Goal: Browse casually: Explore the website without a specific task or goal

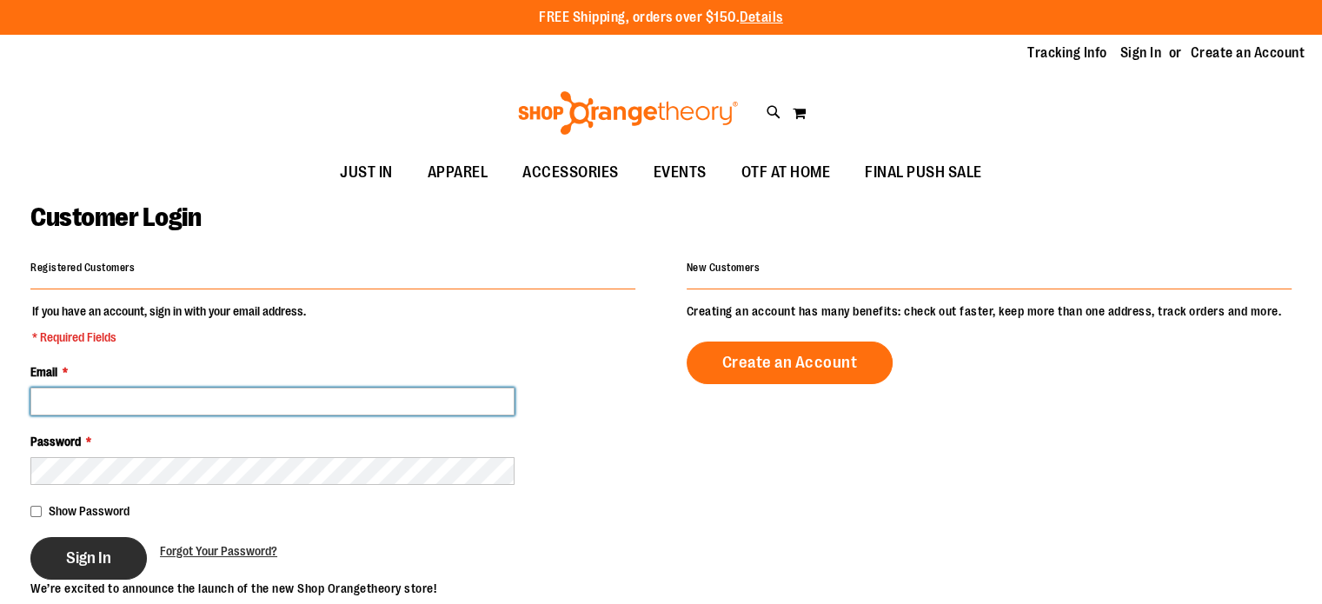
type input "**********"
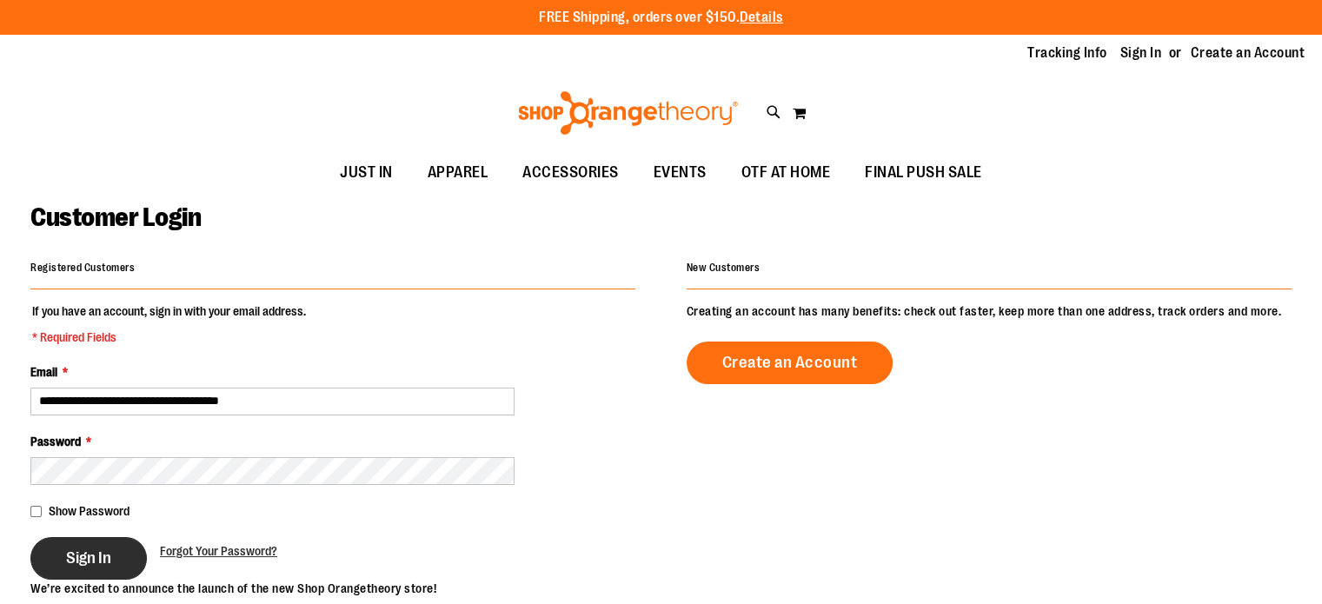
type input "**********"
click at [98, 557] on span "Sign In" at bounding box center [88, 557] width 45 height 19
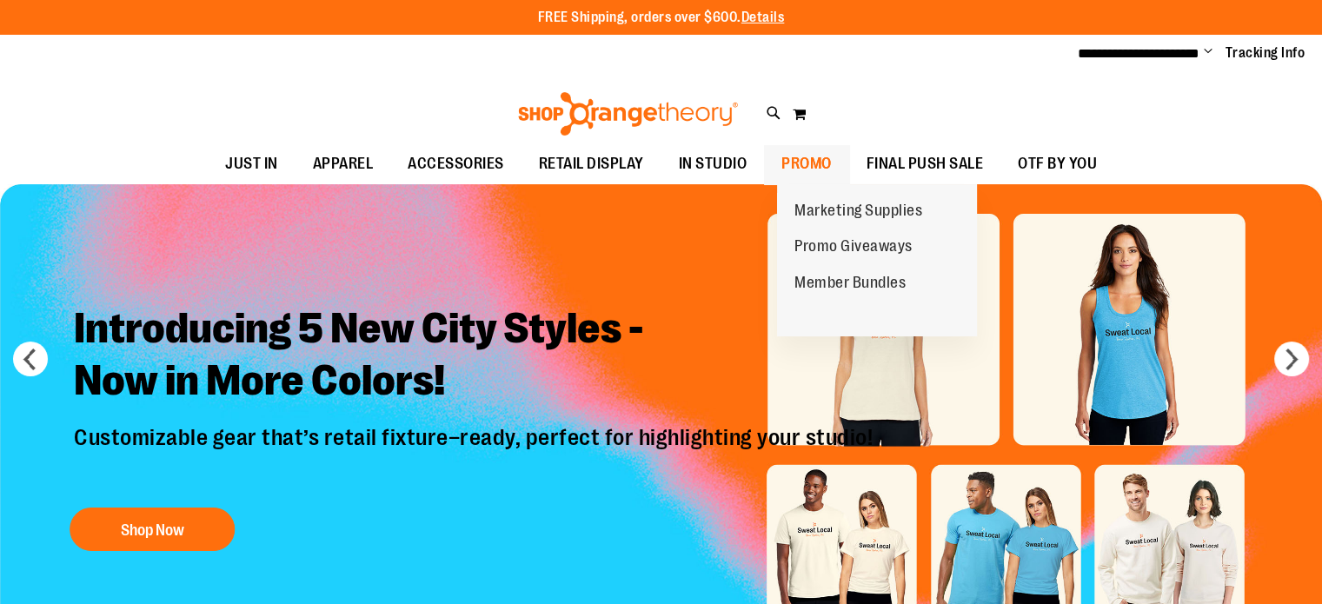
type input "**********"
click at [831, 162] on span "PROMO" at bounding box center [806, 163] width 50 height 39
click at [838, 211] on span "Marketing Supplies" at bounding box center [858, 213] width 128 height 22
click at [816, 162] on span "PROMO" at bounding box center [806, 163] width 50 height 39
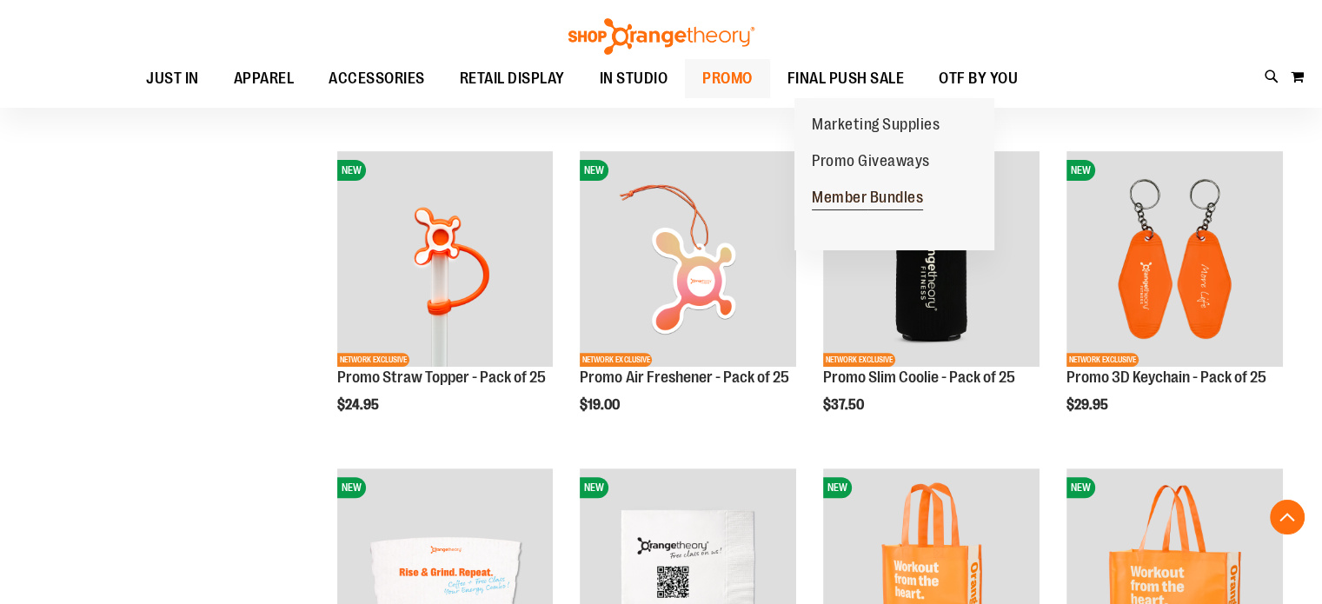
scroll to position [521, 0]
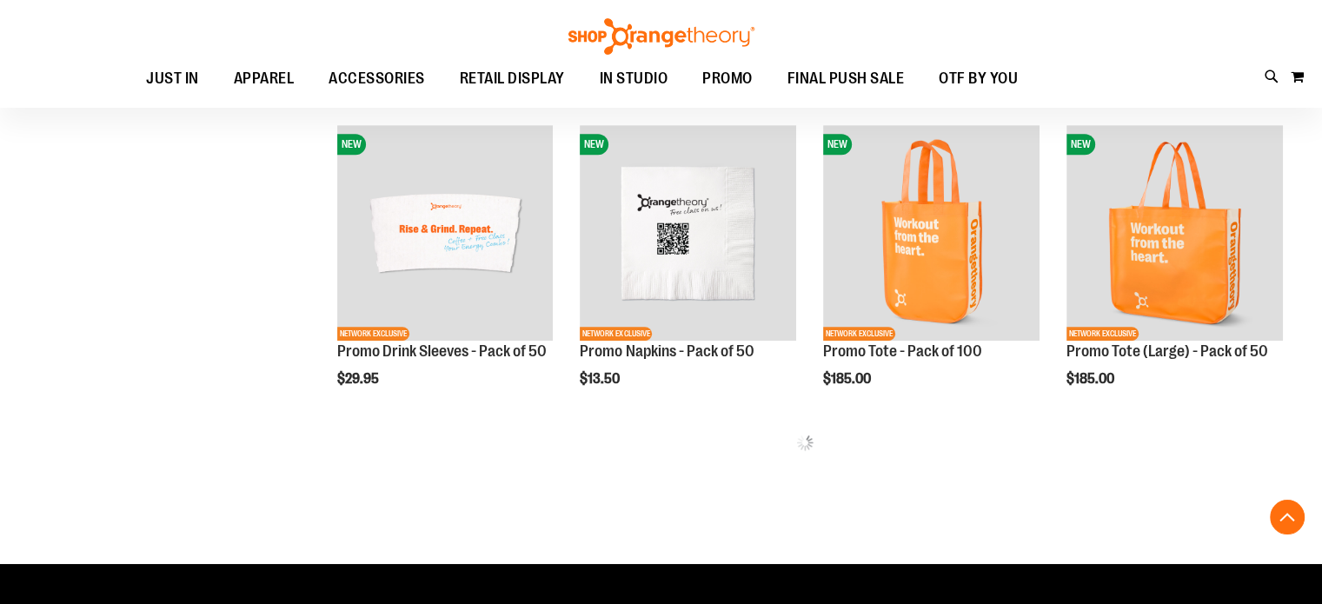
scroll to position [608, 0]
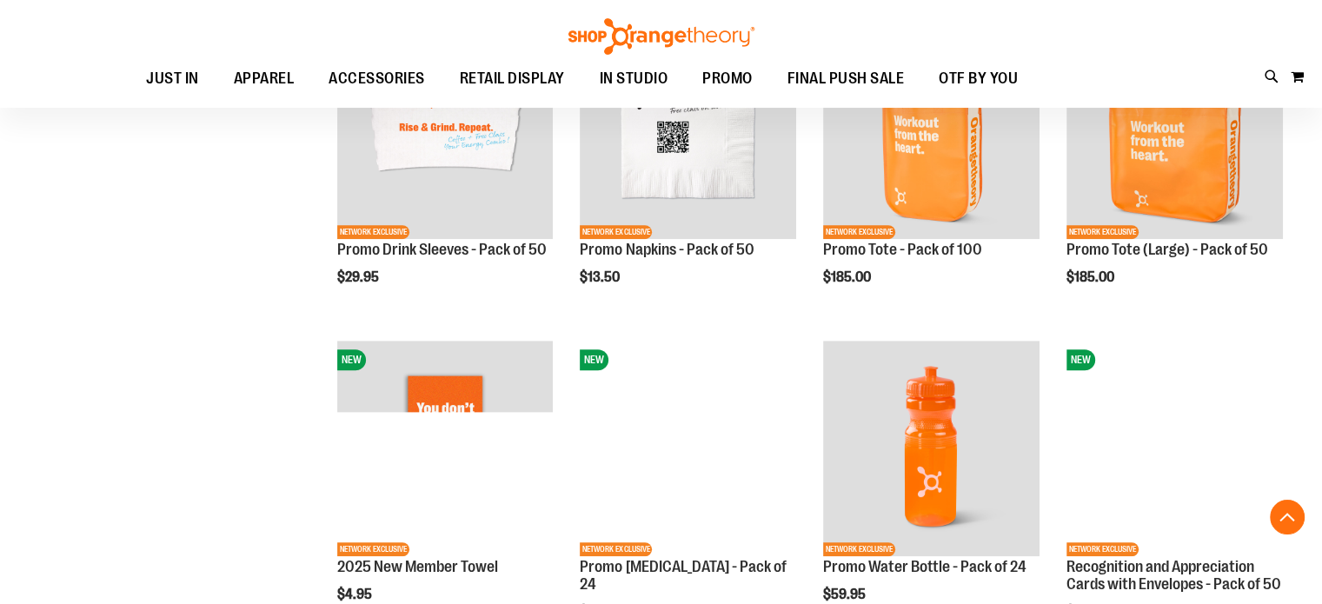
scroll to position [1043, 0]
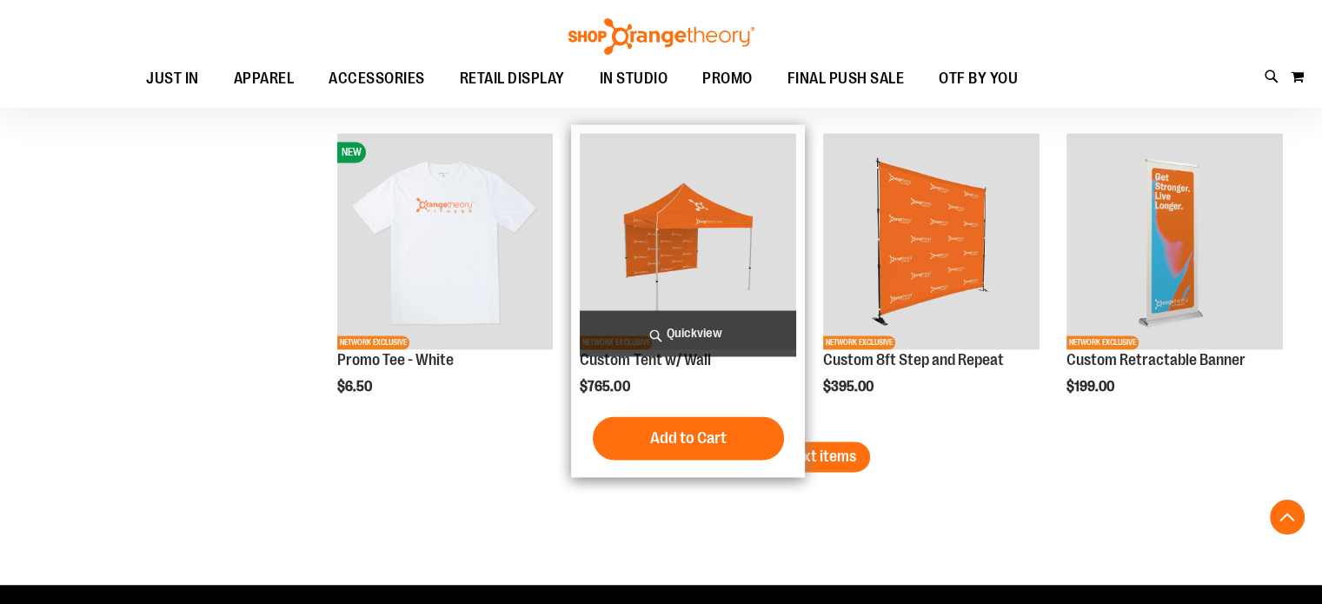
scroll to position [2780, 0]
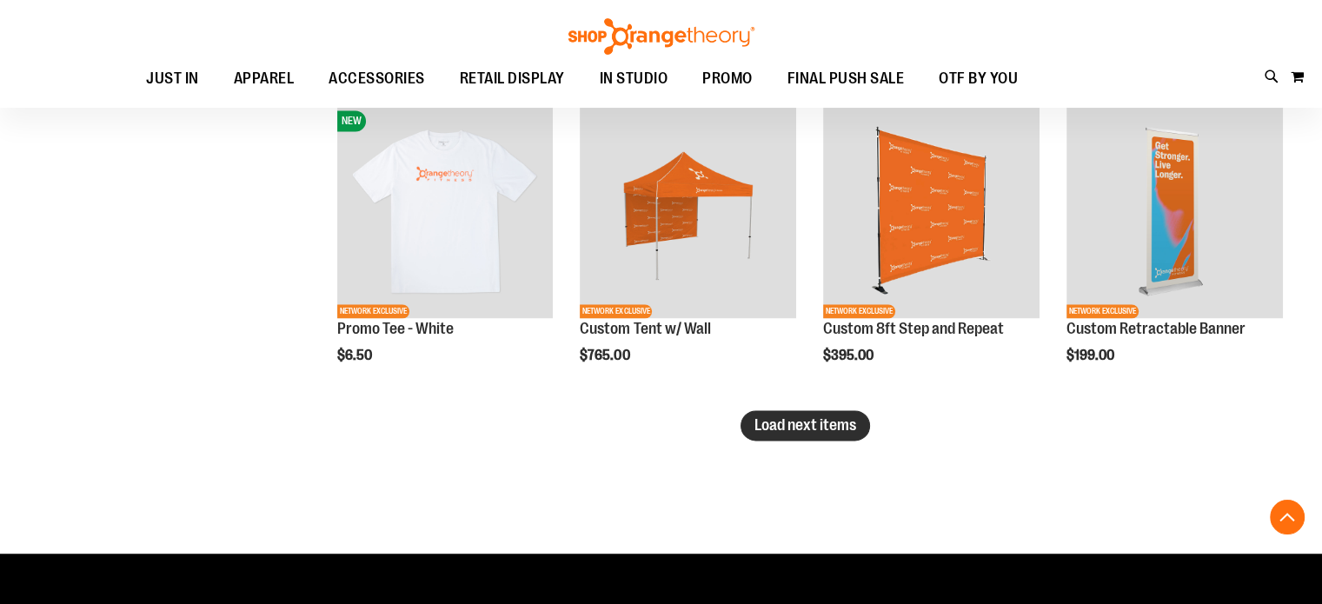
type input "**********"
click at [841, 421] on span "Load next items" at bounding box center [805, 424] width 102 height 17
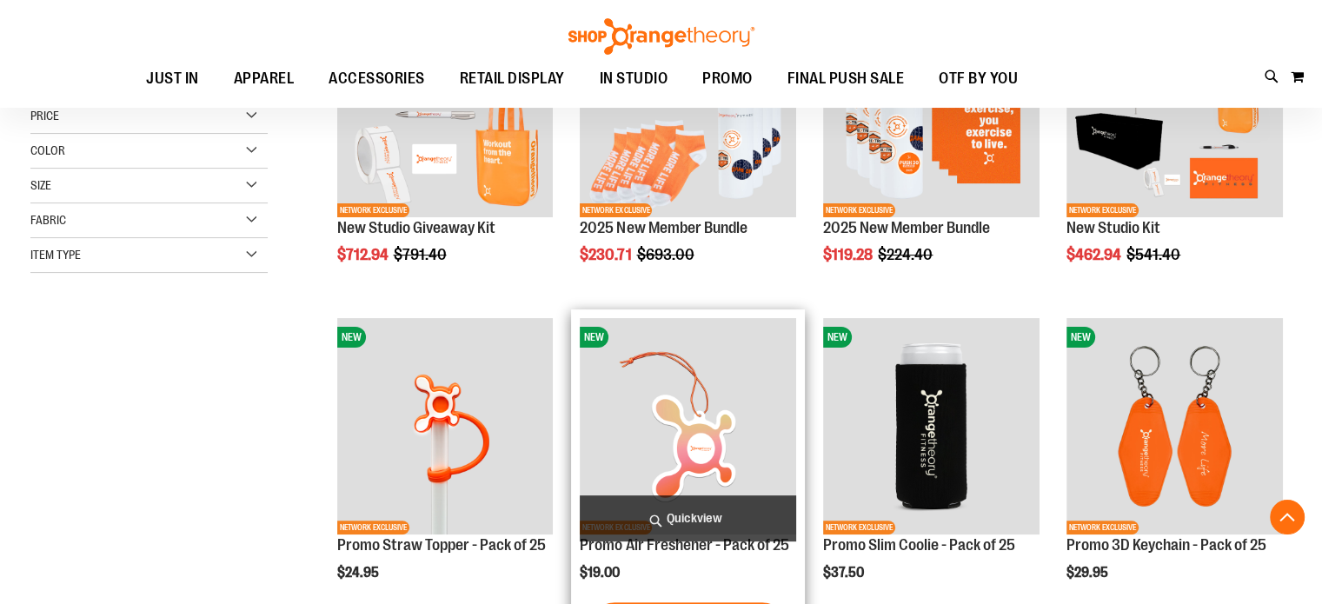
scroll to position [318, 0]
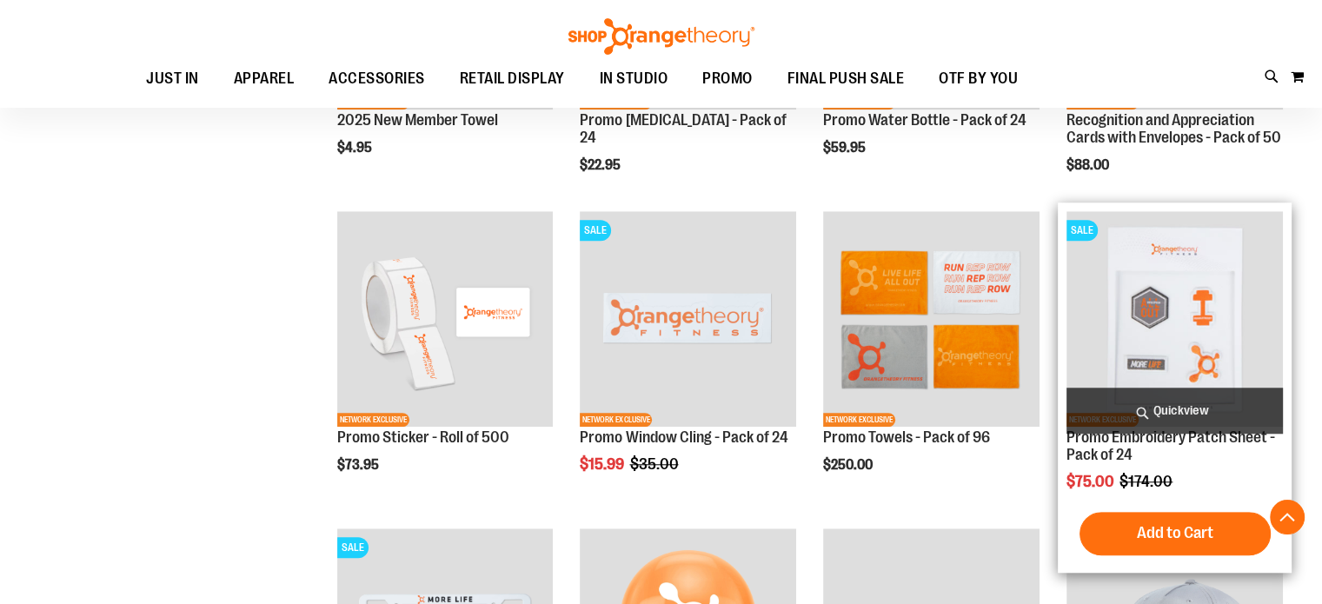
scroll to position [1448, 0]
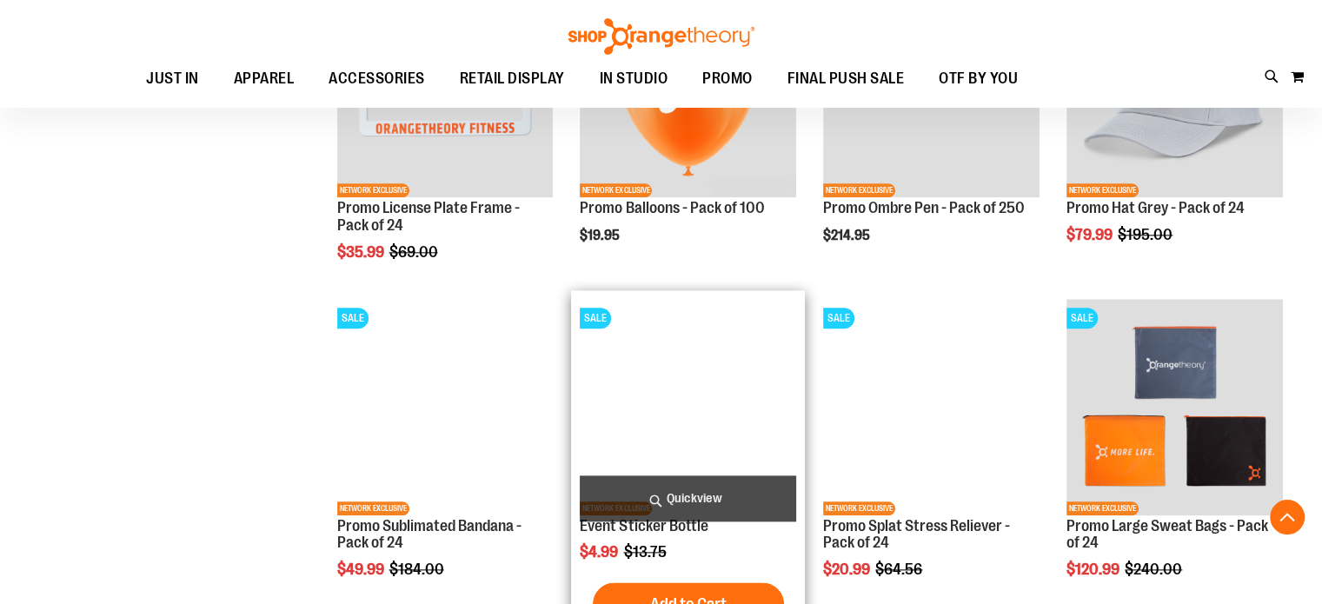
scroll to position [1969, 0]
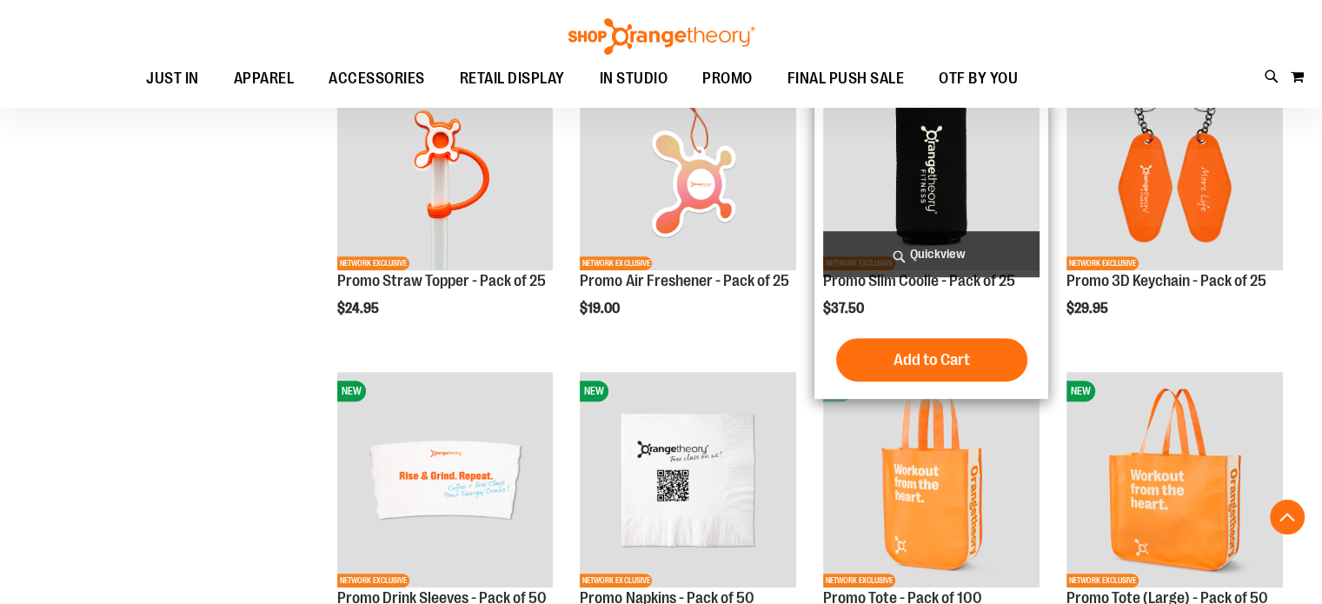
scroll to position [695, 0]
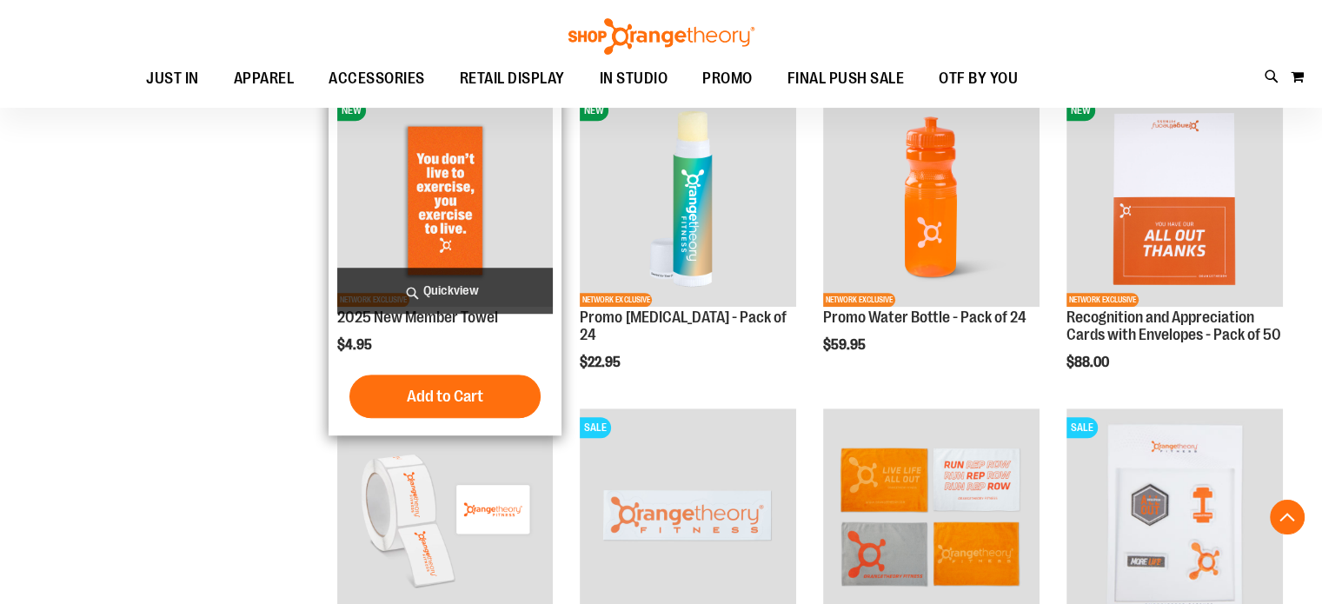
scroll to position [1390, 0]
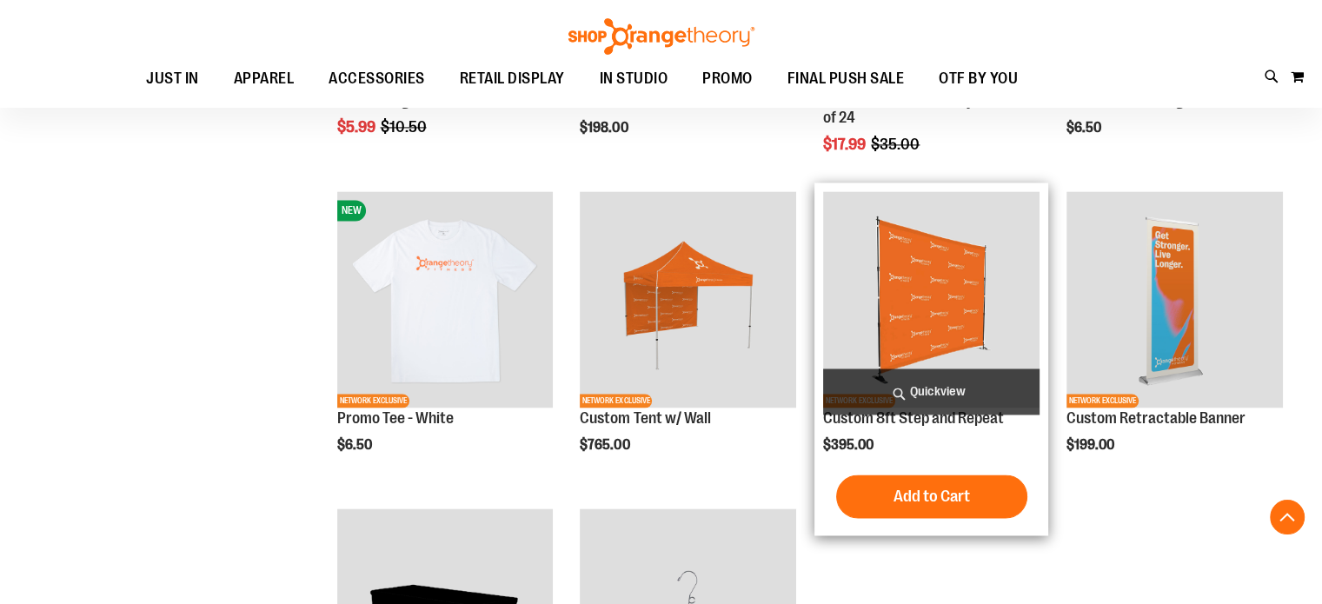
scroll to position [2693, 0]
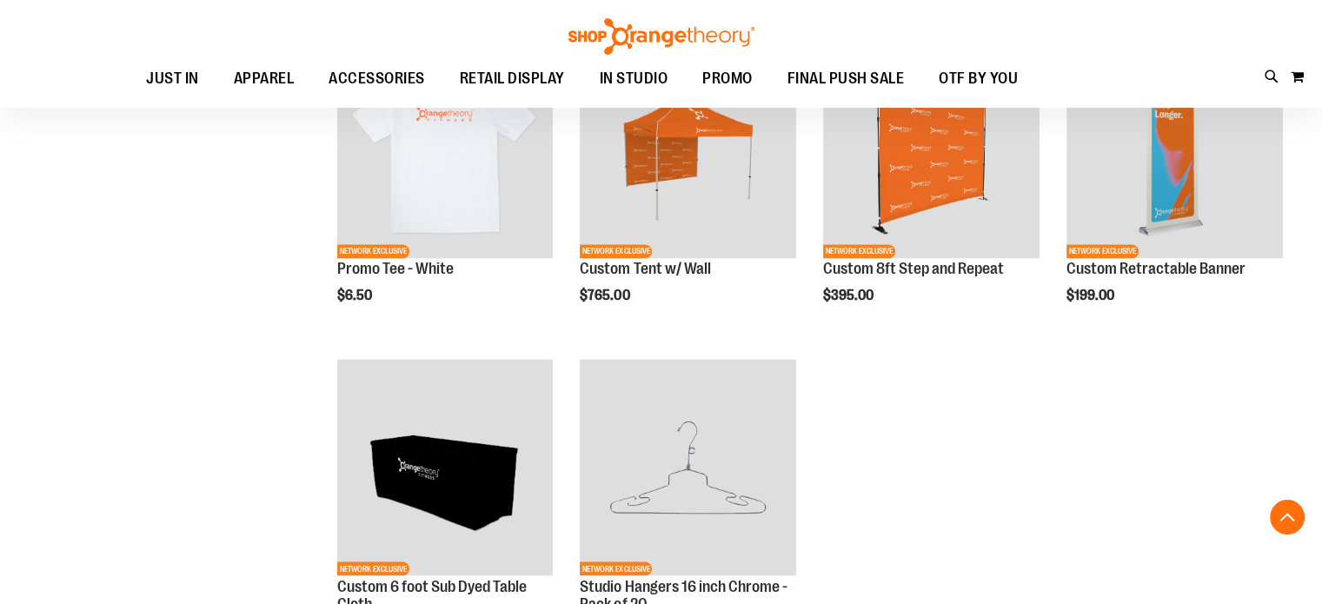
scroll to position [2954, 0]
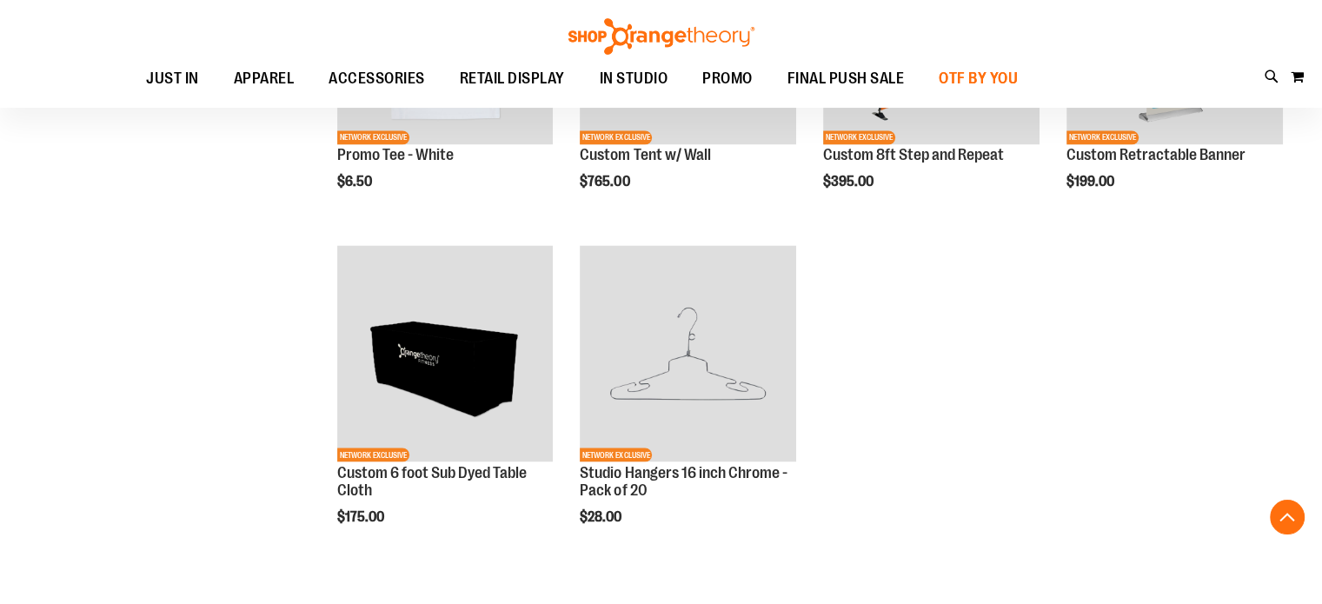
click at [1017, 76] on span "OTF BY YOU" at bounding box center [977, 78] width 79 height 39
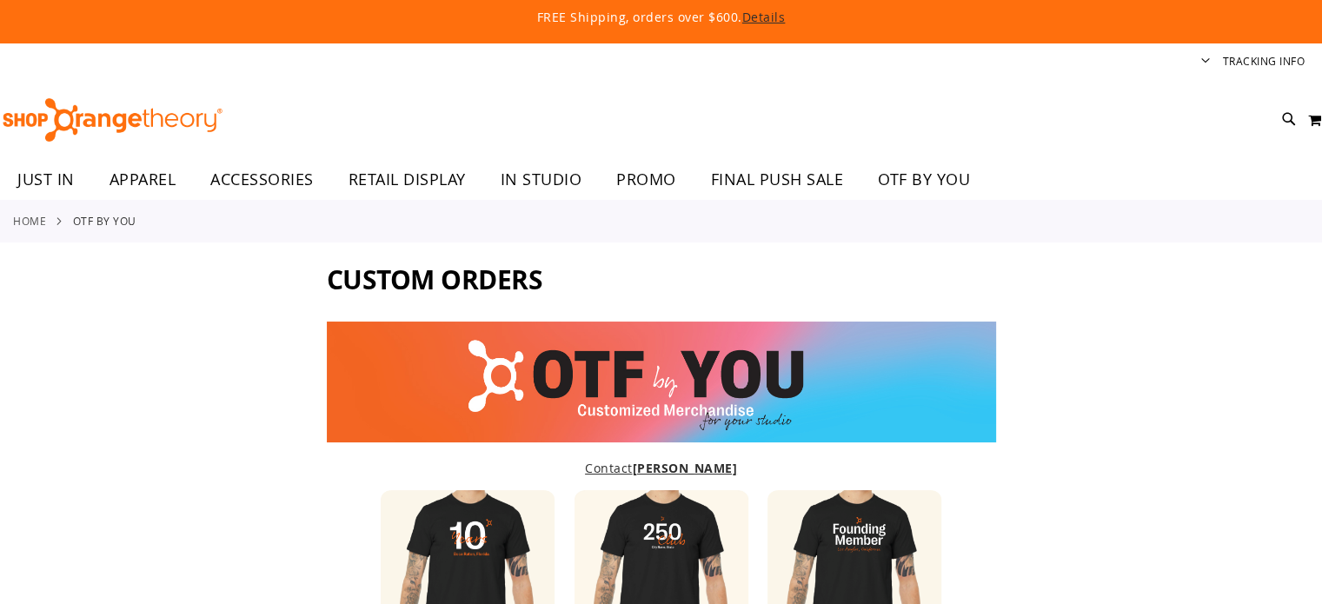
type input "*******"
type input "*****"
type input "**********"
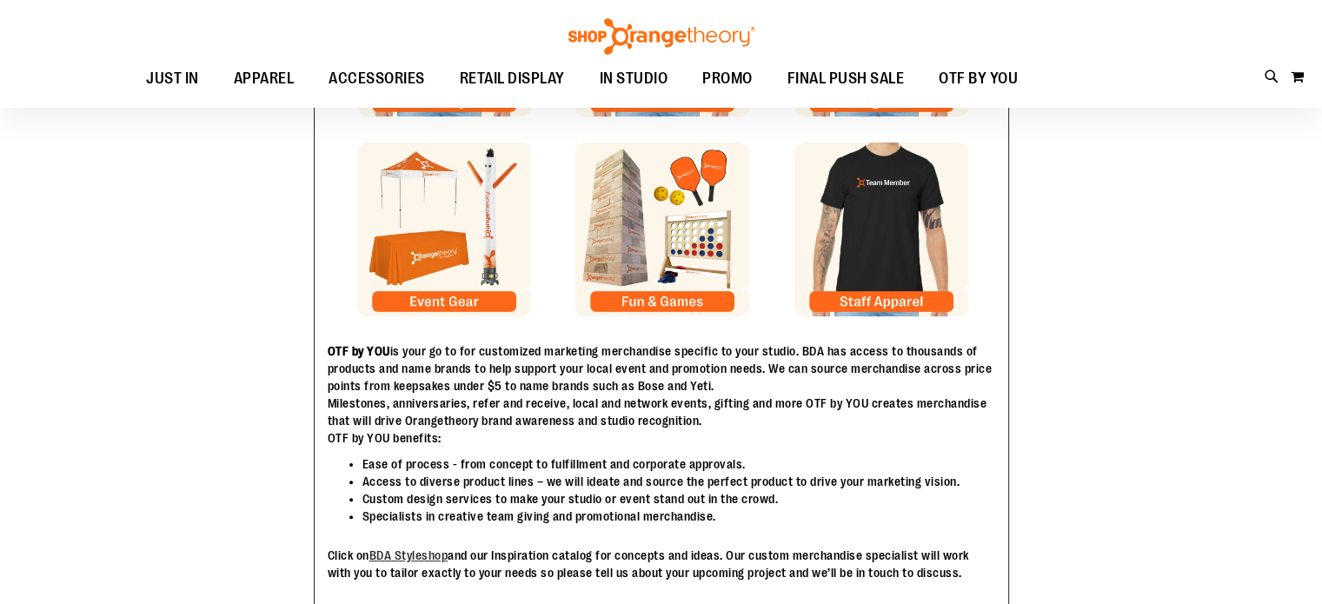
scroll to position [156, 0]
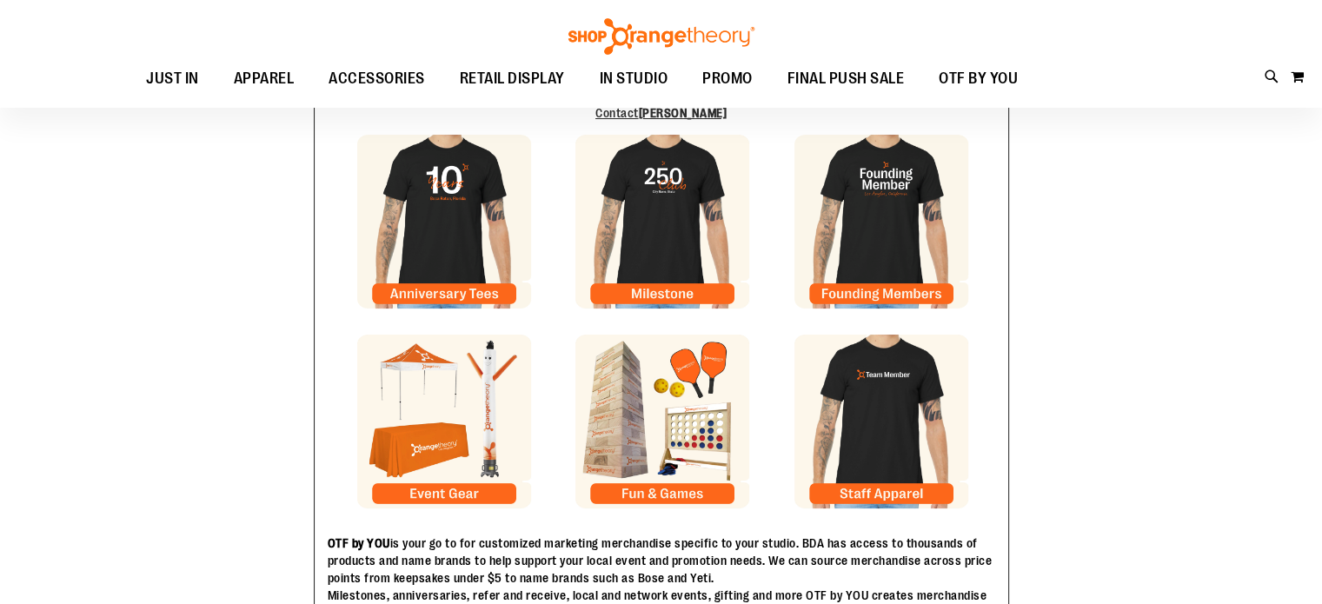
type input "**********"
click at [690, 427] on img at bounding box center [662, 422] width 174 height 174
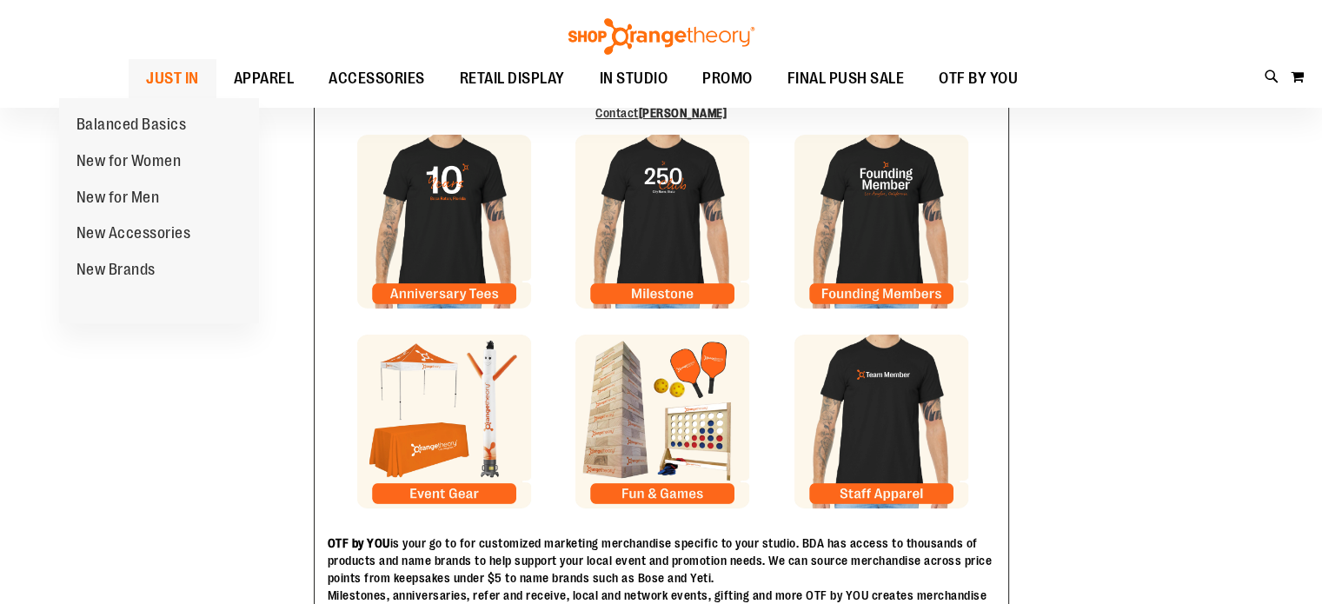
click at [146, 82] on span "JUST IN" at bounding box center [172, 78] width 53 height 39
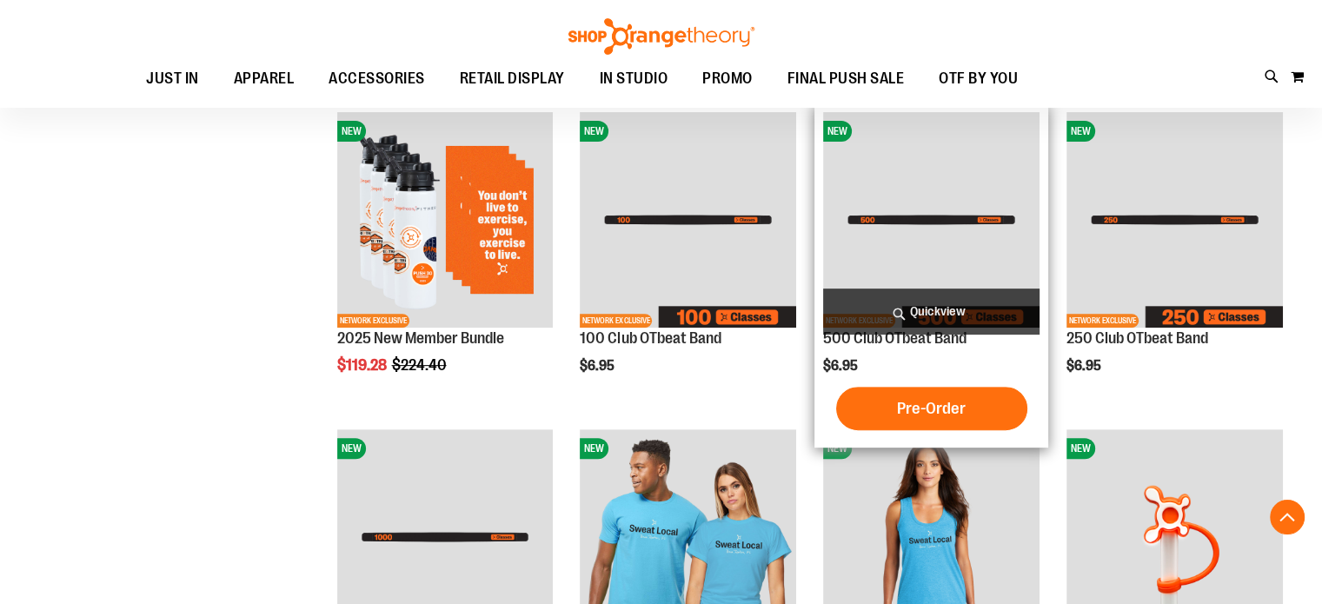
scroll to position [608, 0]
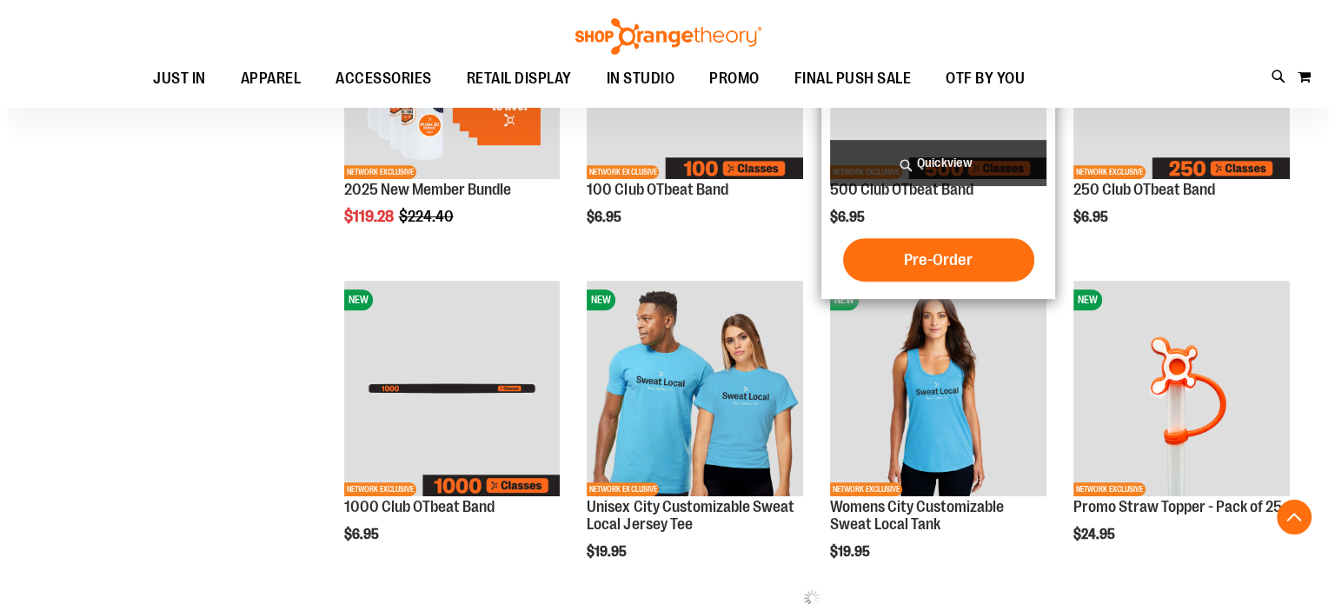
scroll to position [869, 0]
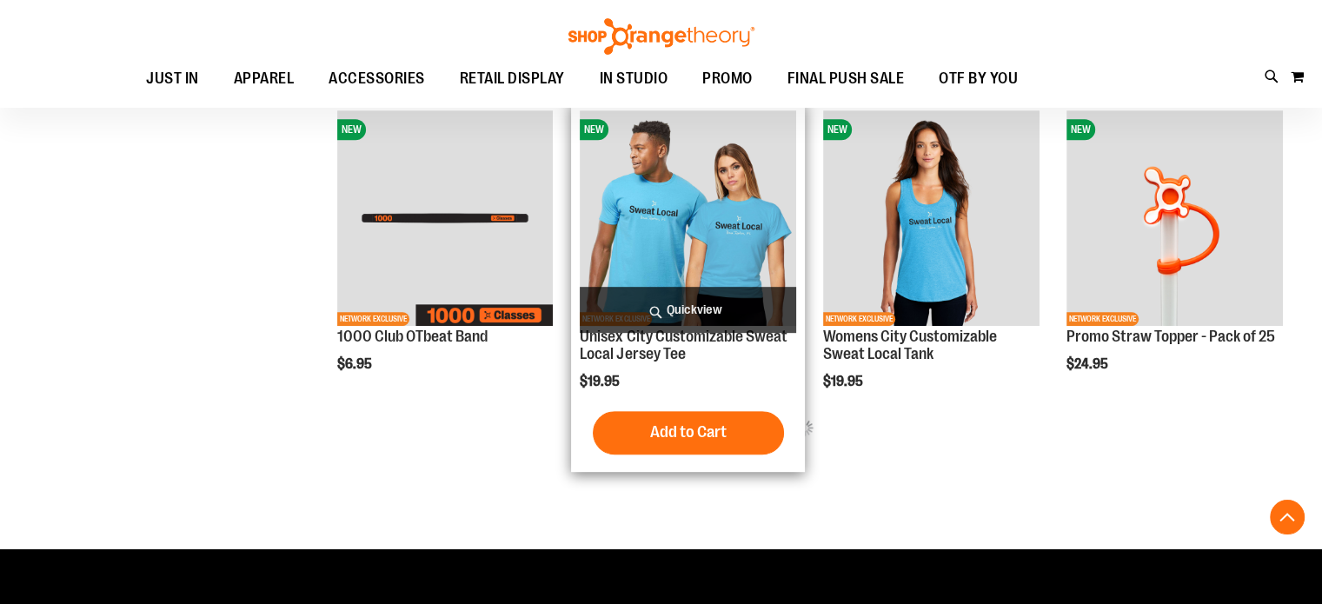
type input "**********"
click at [669, 298] on span "Quickview" at bounding box center [688, 310] width 216 height 46
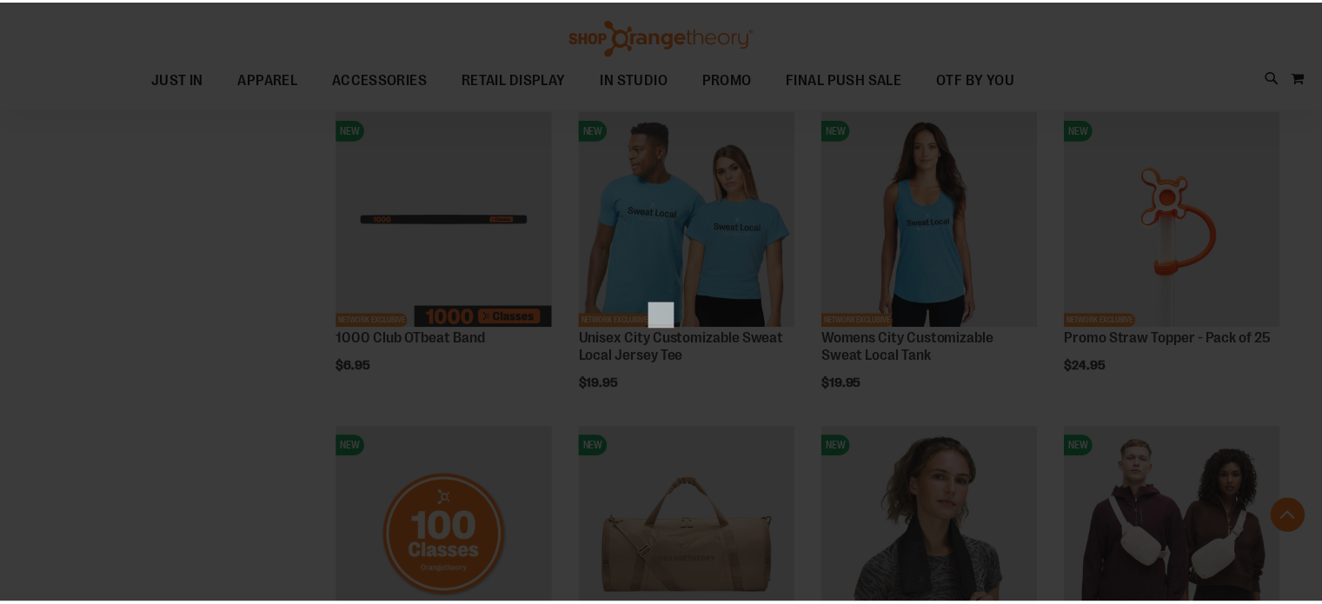
scroll to position [0, 0]
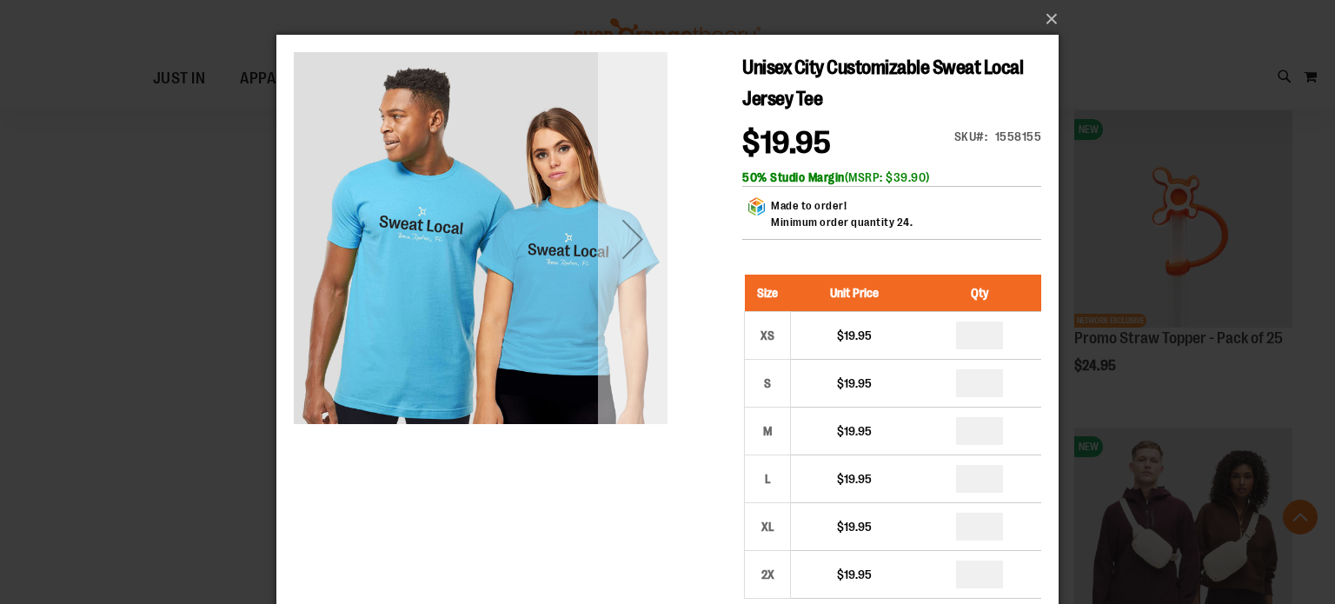
click at [643, 271] on div "Next" at bounding box center [633, 239] width 70 height 70
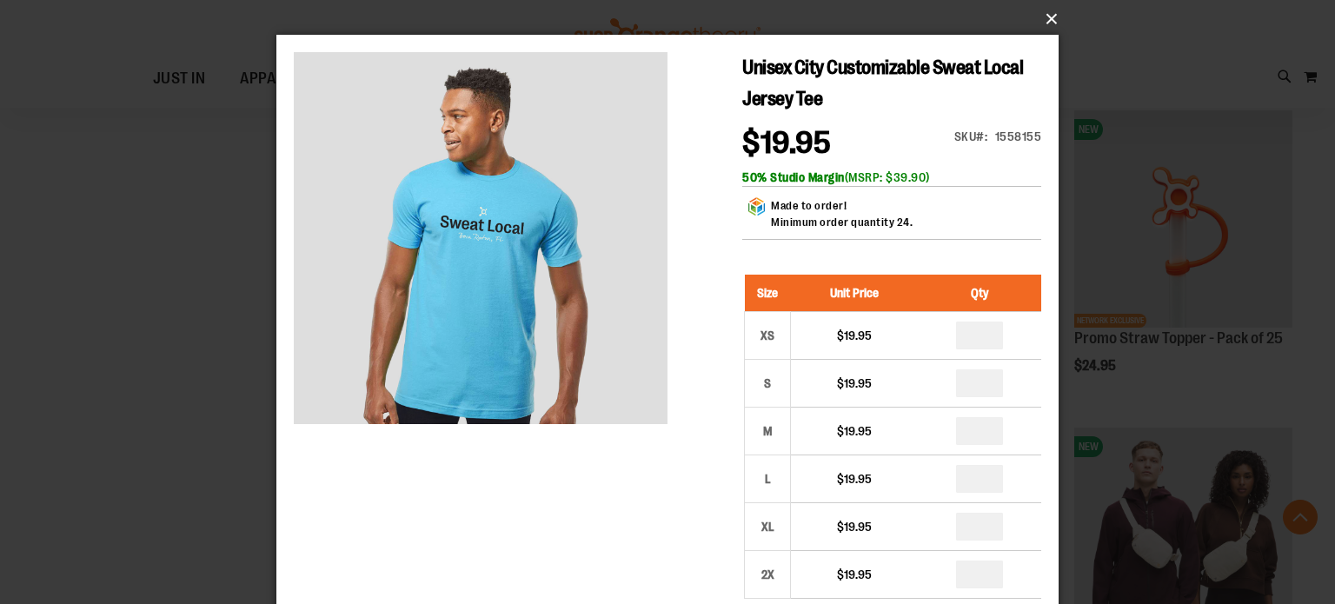
click at [1056, 13] on button "×" at bounding box center [673, 19] width 782 height 38
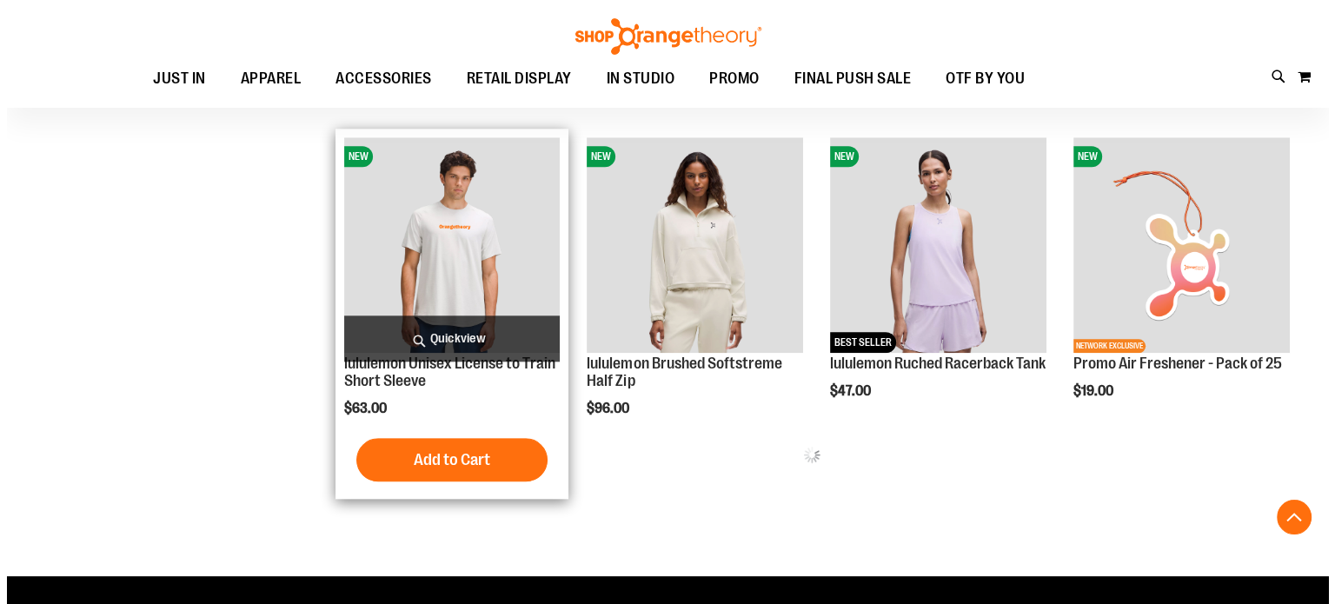
scroll to position [1825, 0]
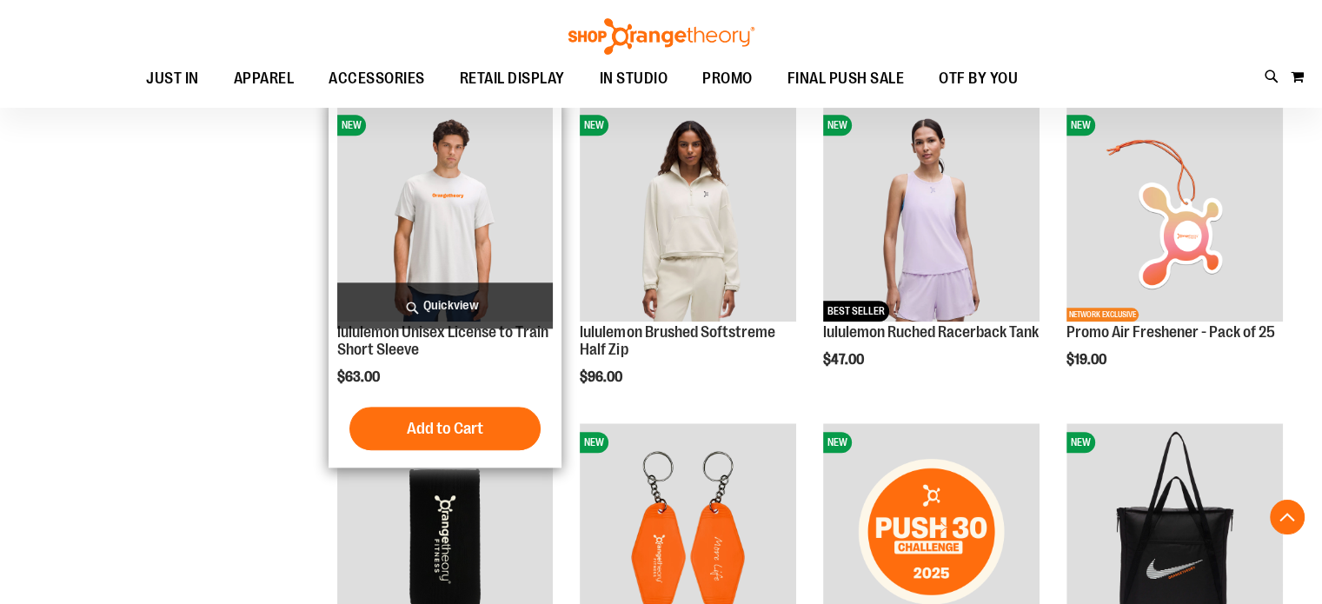
click at [426, 304] on span "Quickview" at bounding box center [445, 305] width 216 height 46
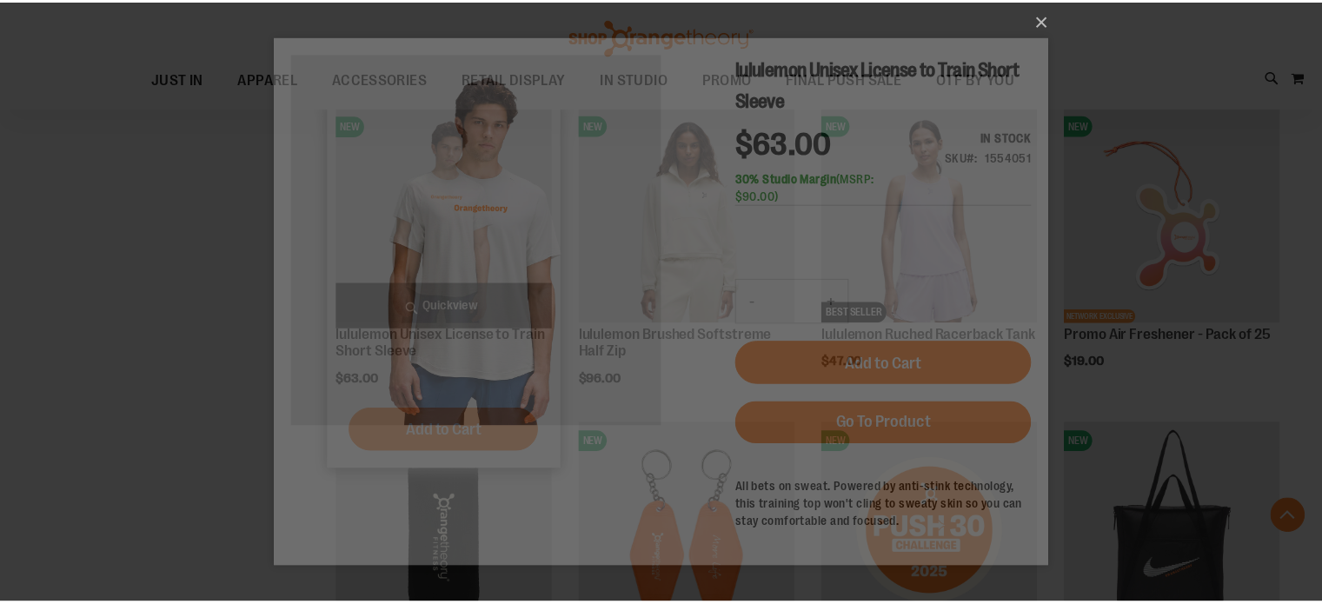
scroll to position [0, 0]
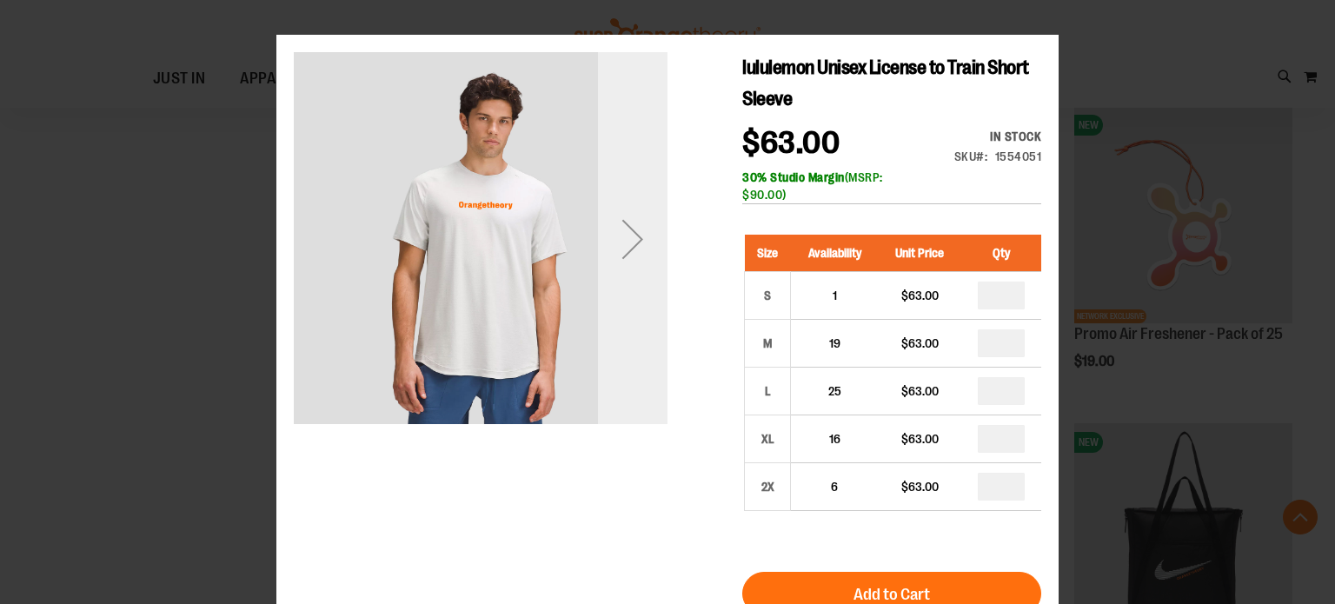
click at [645, 239] on div "Next" at bounding box center [633, 239] width 70 height 70
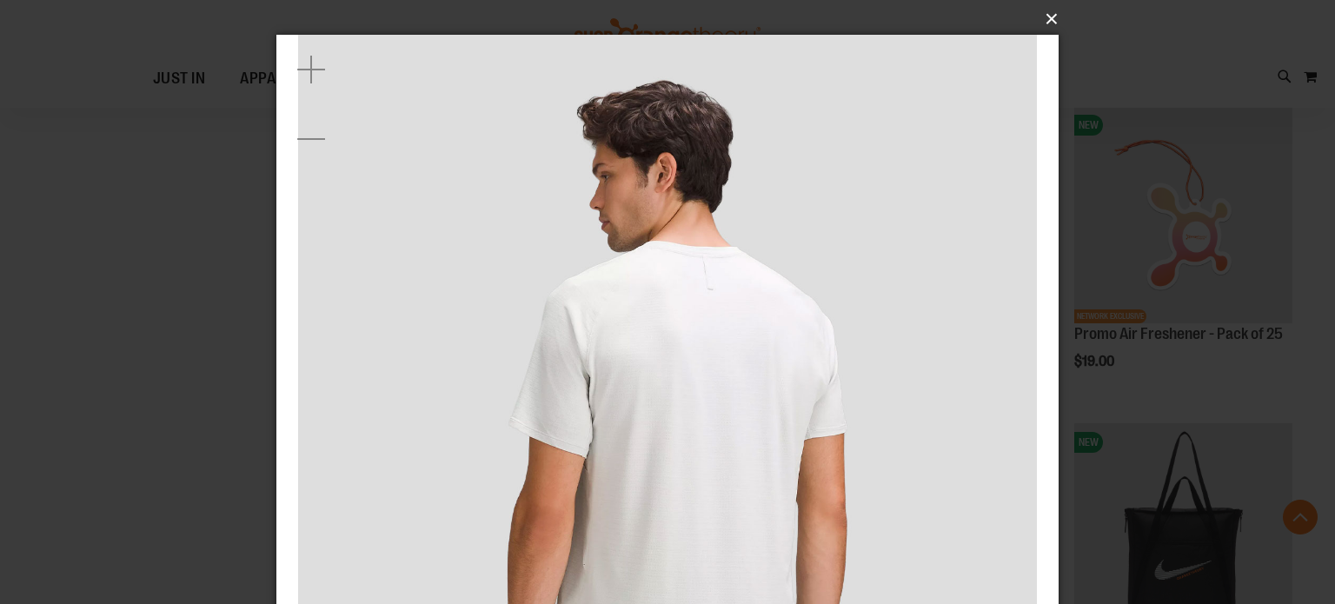
click at [1054, 18] on button "×" at bounding box center [673, 19] width 782 height 38
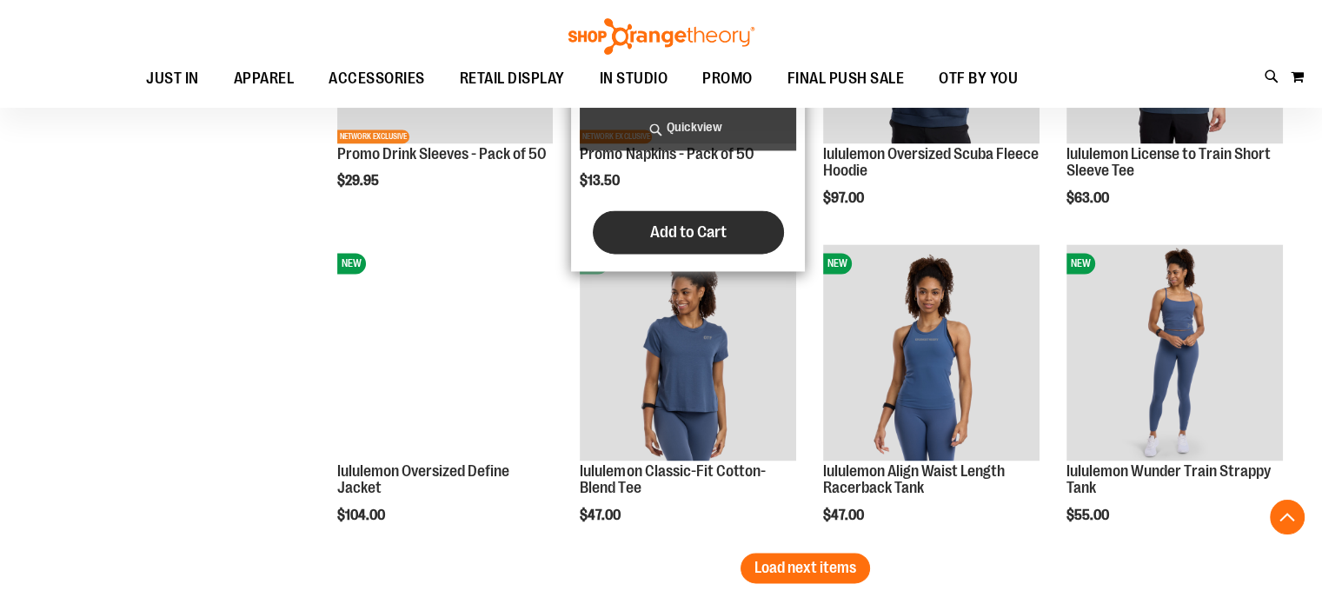
scroll to position [2693, 0]
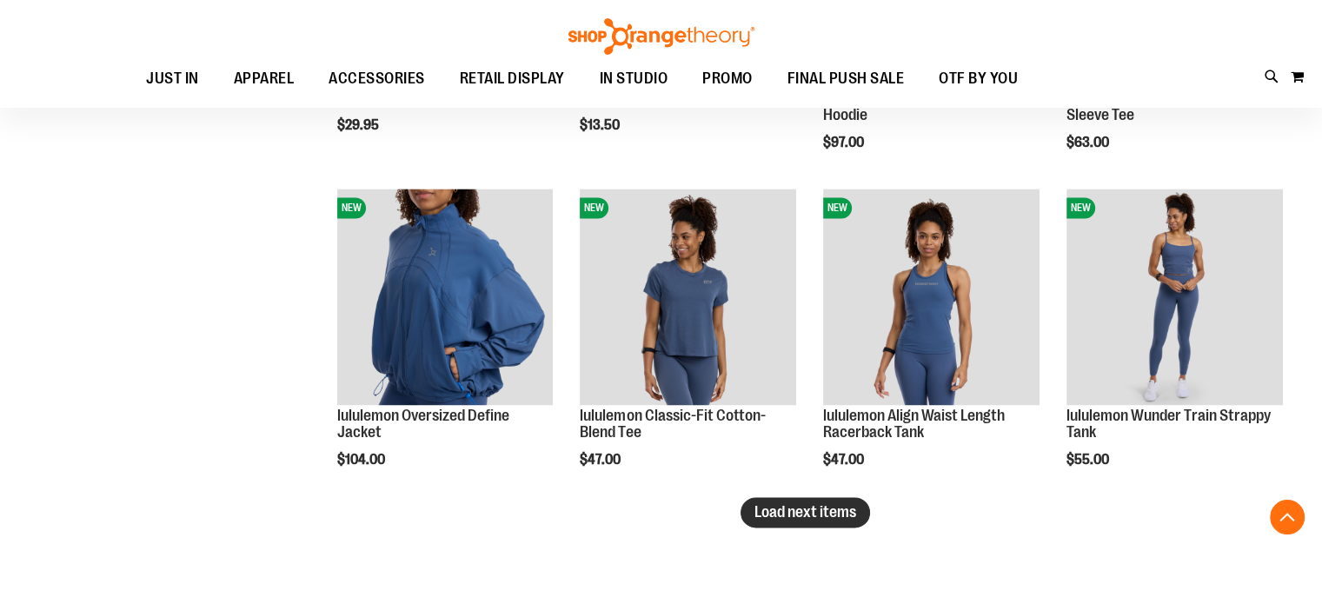
click at [845, 517] on span "Load next items" at bounding box center [805, 511] width 102 height 17
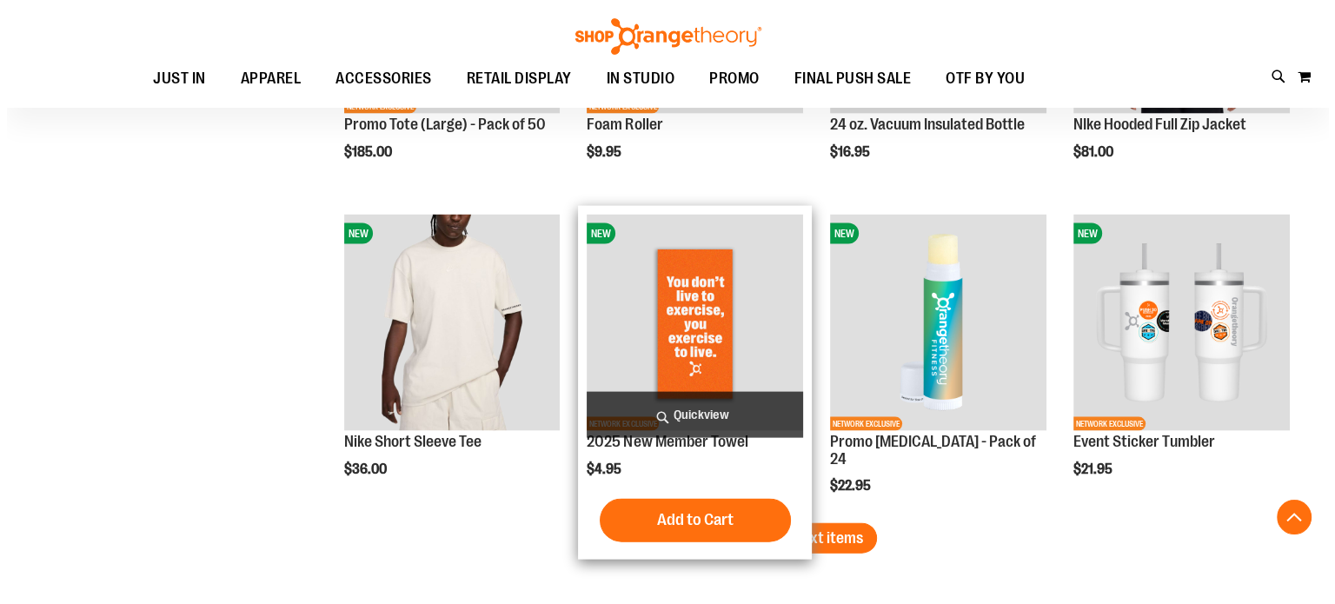
scroll to position [3649, 0]
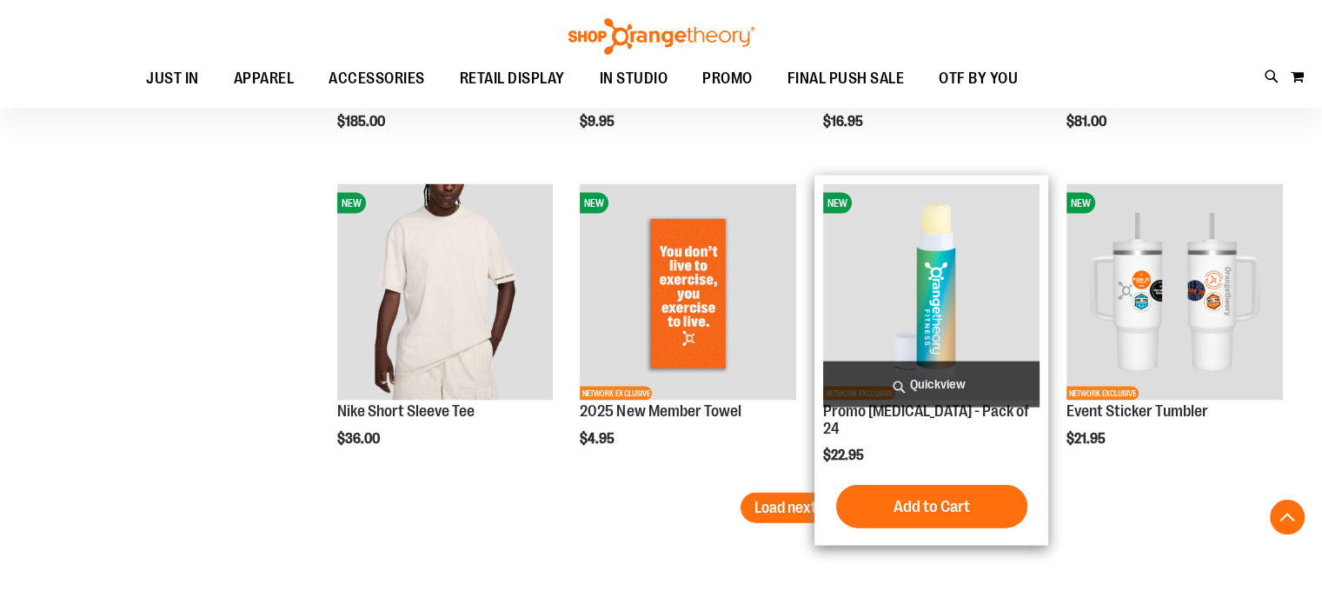
click at [921, 401] on span "Quickview" at bounding box center [931, 384] width 216 height 46
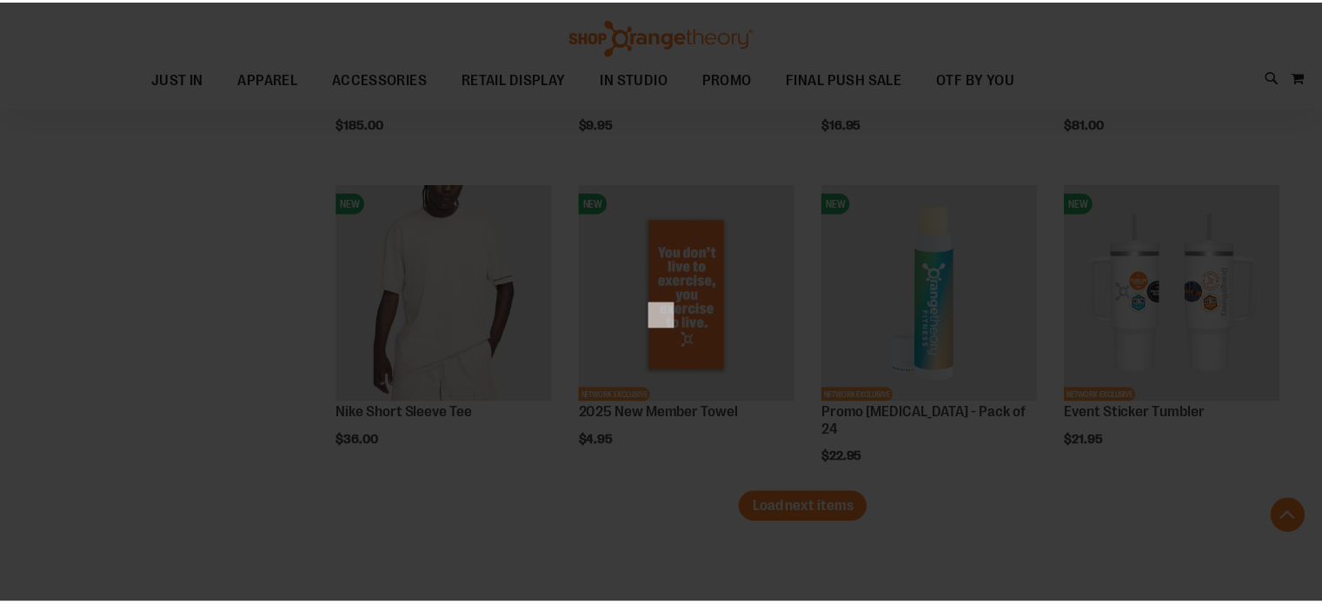
scroll to position [0, 0]
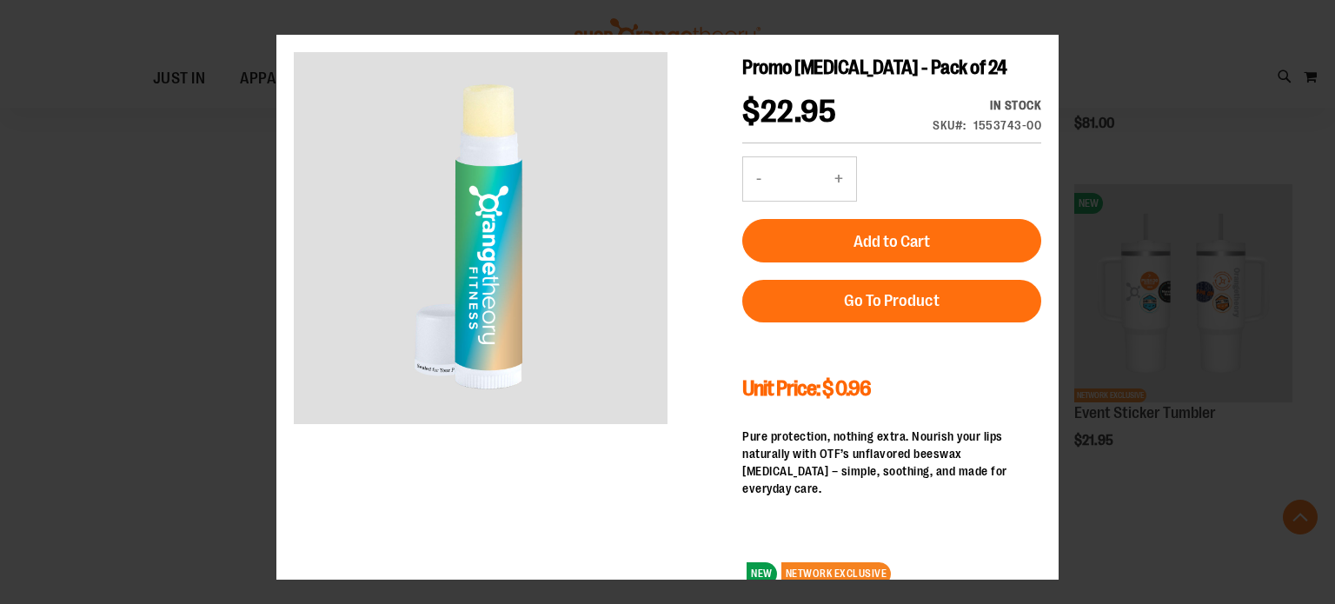
click at [1057, 32] on div "×" at bounding box center [667, 302] width 1335 height 604
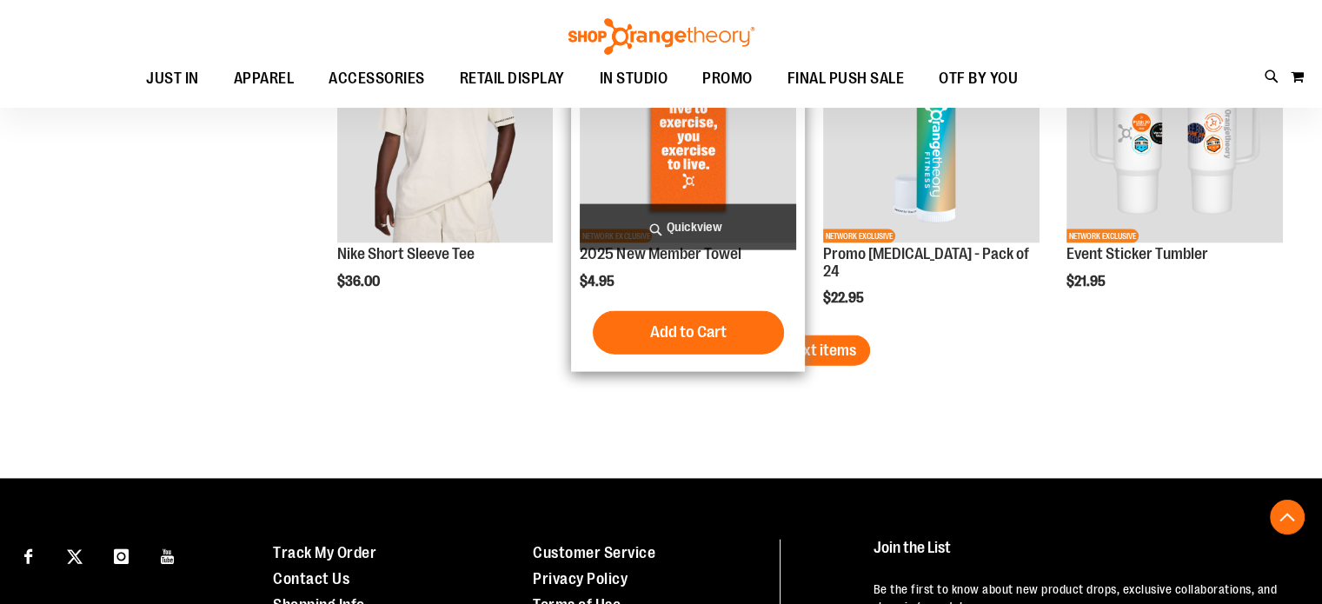
scroll to position [3676, 0]
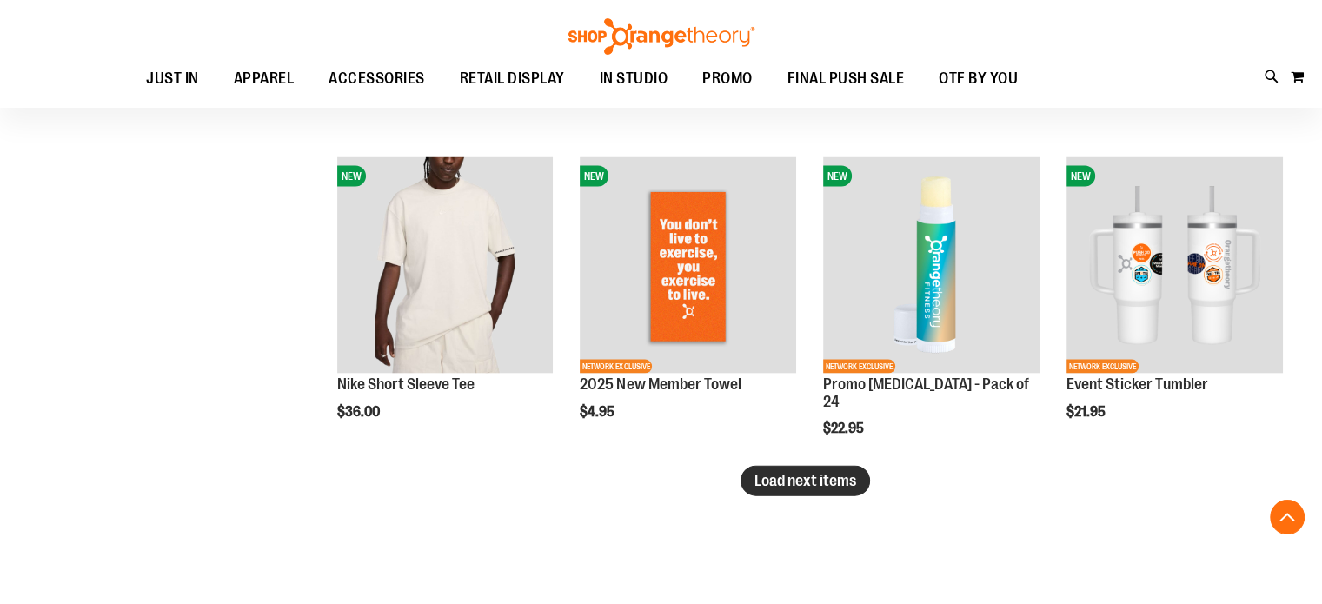
click at [838, 495] on button "Load next items" at bounding box center [804, 481] width 129 height 30
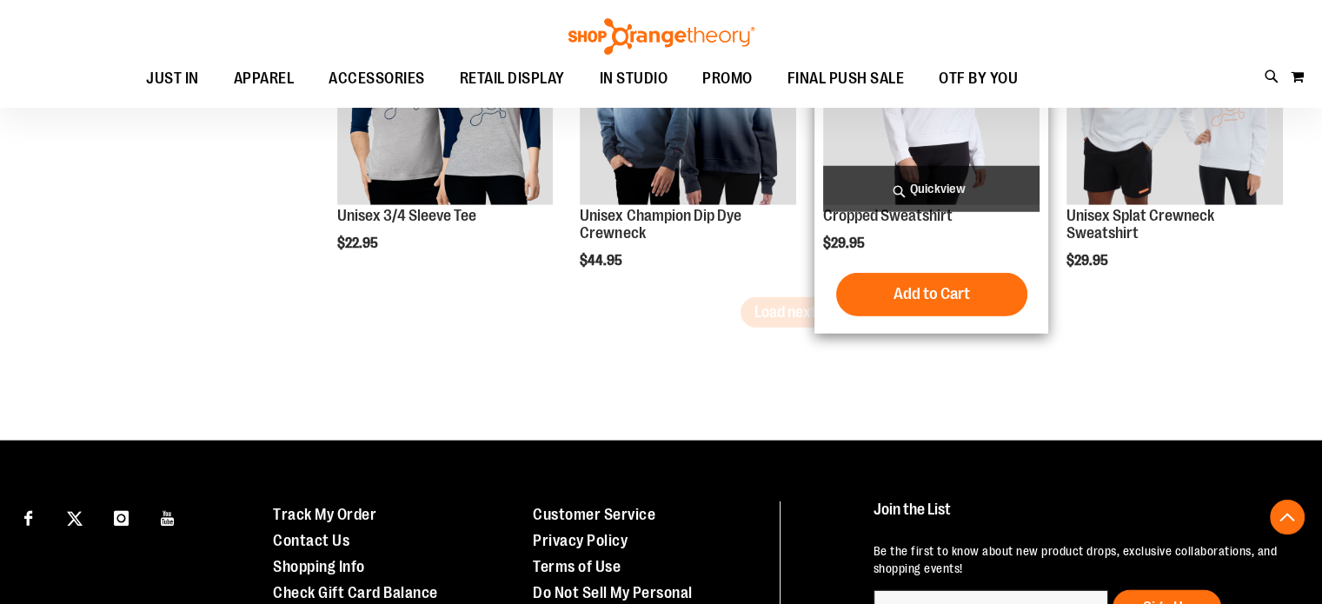
scroll to position [4806, 0]
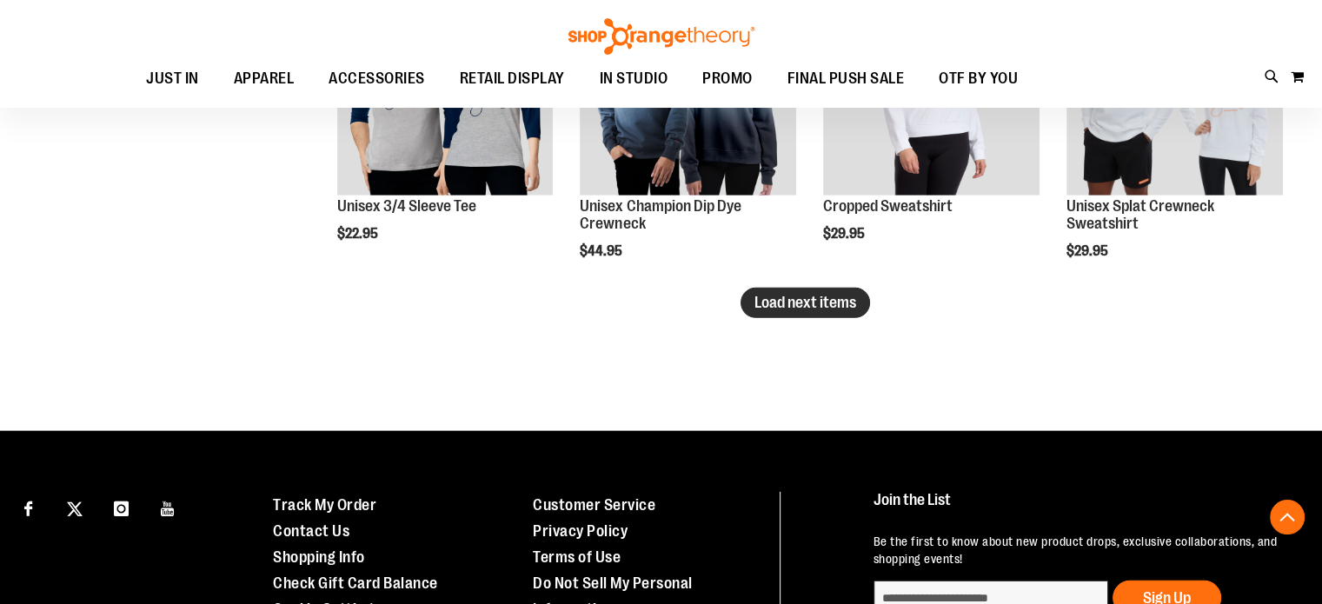
click at [778, 300] on span "Load next items" at bounding box center [805, 302] width 102 height 17
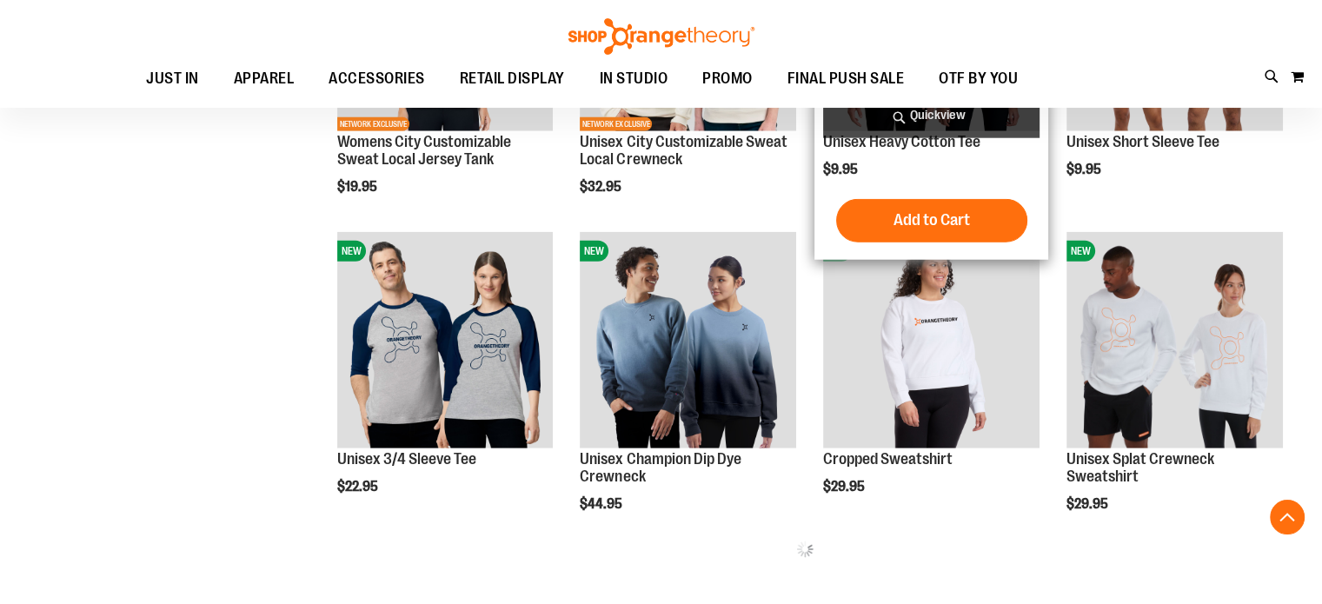
scroll to position [4545, 0]
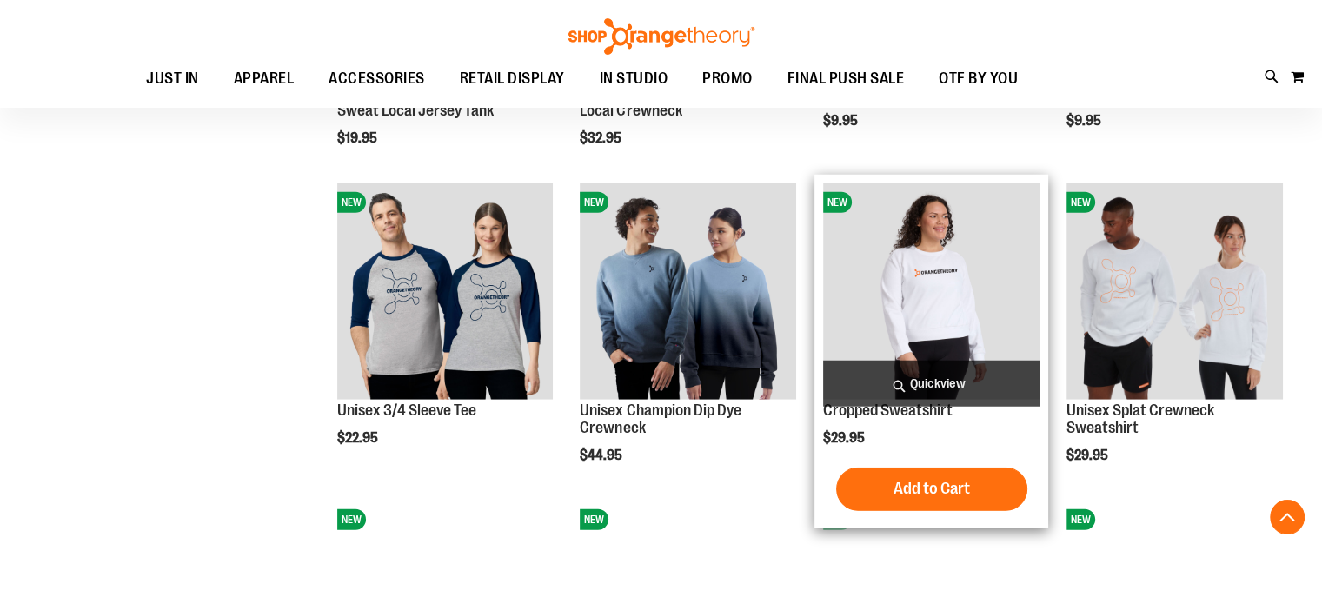
scroll to position [4893, 0]
